Goal: Check status: Check status

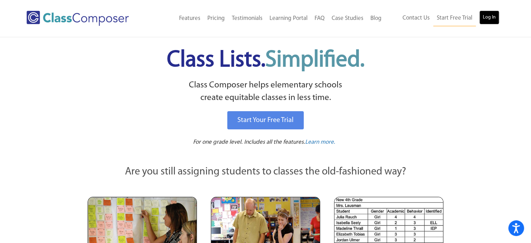
click at [486, 21] on link "Log In" at bounding box center [489, 17] width 20 height 14
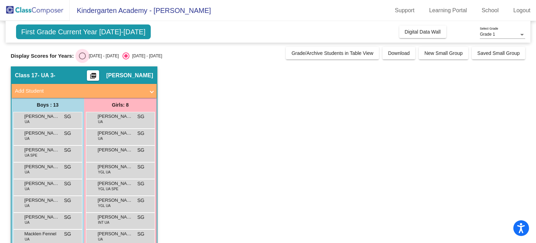
click at [84, 56] on div "Select an option" at bounding box center [82, 55] width 7 height 7
click at [82, 59] on input "2024 - 2025" at bounding box center [82, 59] width 0 height 0
radio input "true"
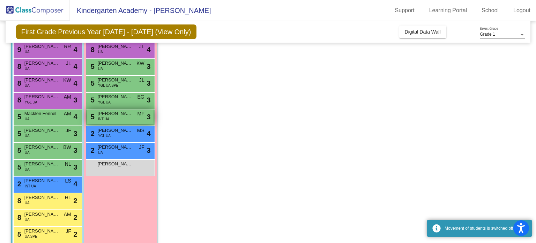
scroll to position [98, 0]
